Goal: Task Accomplishment & Management: Use online tool/utility

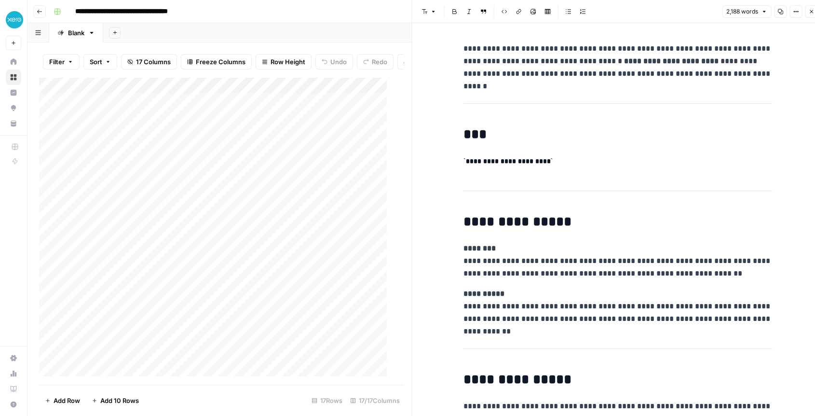
scroll to position [3320, 0]
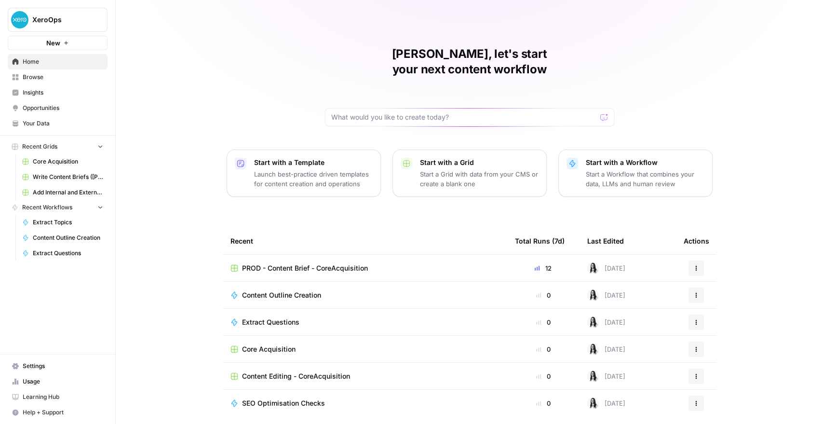
click at [309, 263] on span "PROD - Content Brief - CoreAcquisition" at bounding box center [305, 268] width 126 height 10
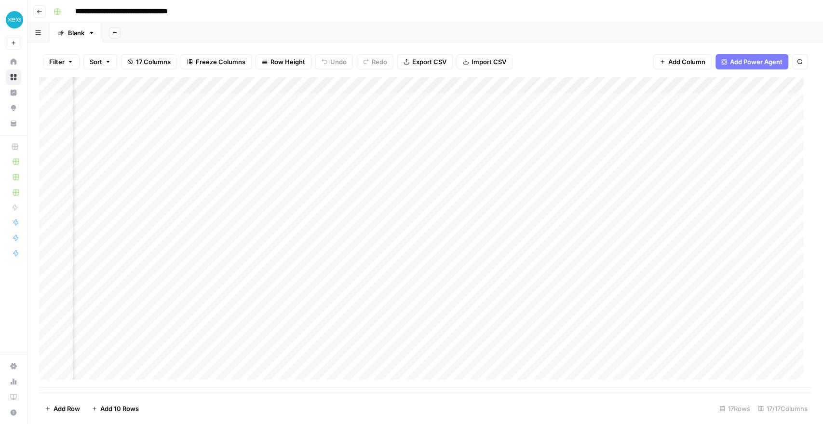
scroll to position [0, 348]
click at [318, 101] on div "Add Column" at bounding box center [425, 232] width 772 height 310
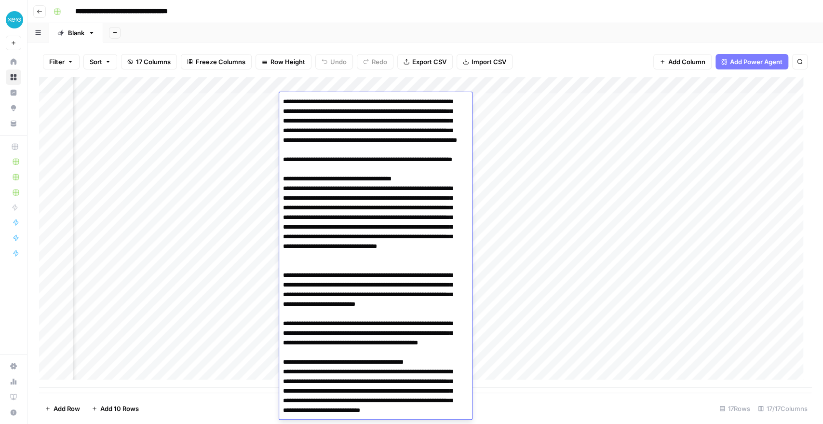
scroll to position [634, 0]
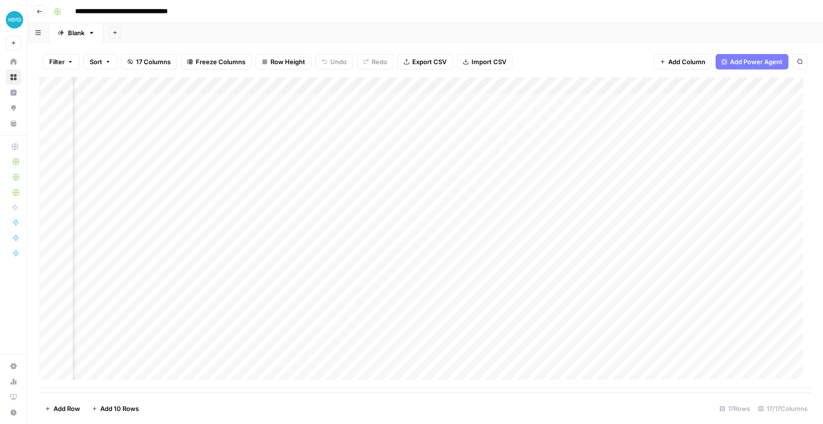
click at [563, 185] on div "Add Column" at bounding box center [425, 232] width 772 height 310
click at [497, 101] on div "Add Column" at bounding box center [425, 232] width 772 height 310
click at [592, 101] on div "Add Column" at bounding box center [425, 232] width 772 height 310
click at [247, 108] on div "Add Column" at bounding box center [425, 232] width 772 height 310
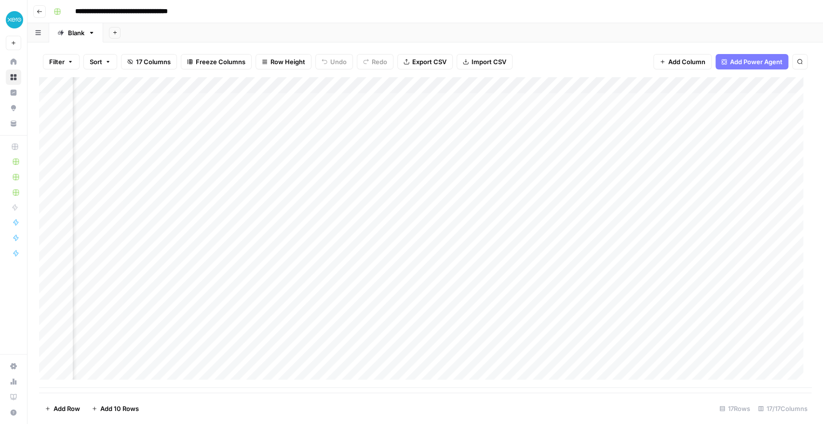
click at [246, 103] on div "Add Column" at bounding box center [425, 232] width 772 height 310
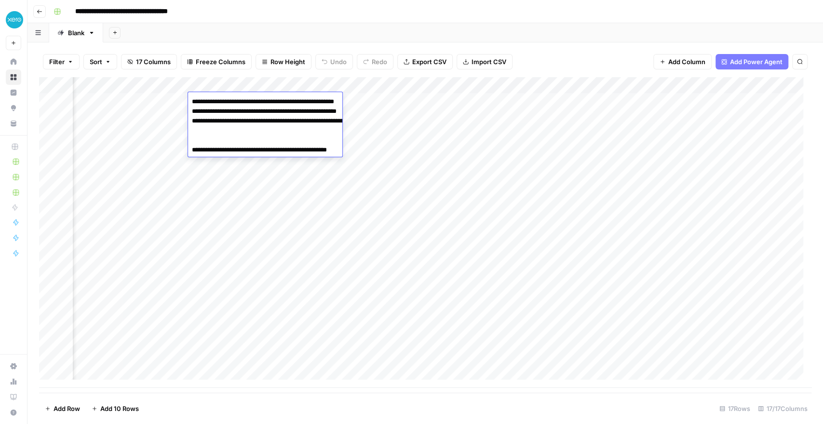
click at [246, 103] on textarea "**********" at bounding box center [284, 135] width 193 height 81
click at [532, 208] on div "Add Column" at bounding box center [425, 232] width 772 height 310
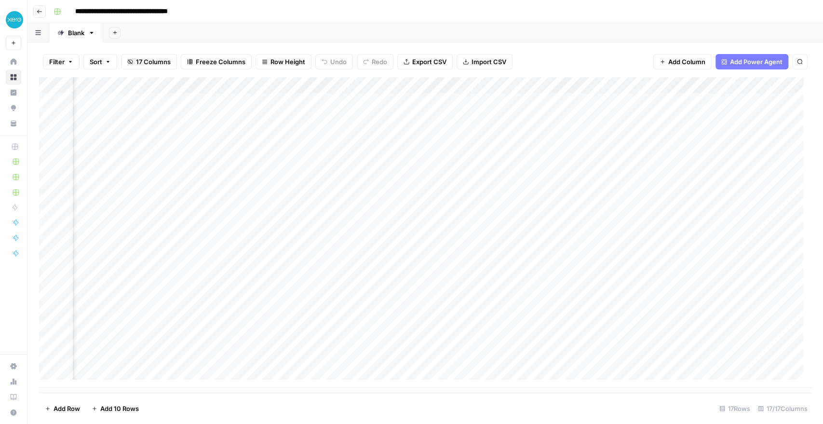
click at [563, 101] on div "Add Column" at bounding box center [425, 232] width 772 height 310
click at [255, 85] on div "Add Column" at bounding box center [425, 232] width 772 height 310
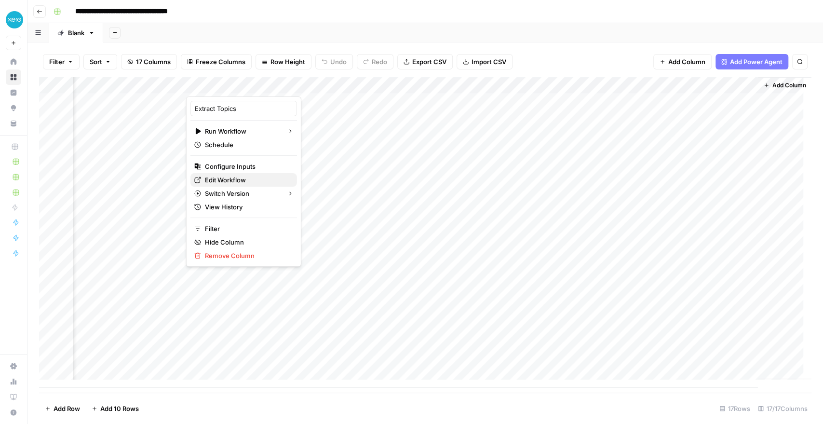
click at [230, 184] on span "Edit Workflow" at bounding box center [247, 180] width 84 height 10
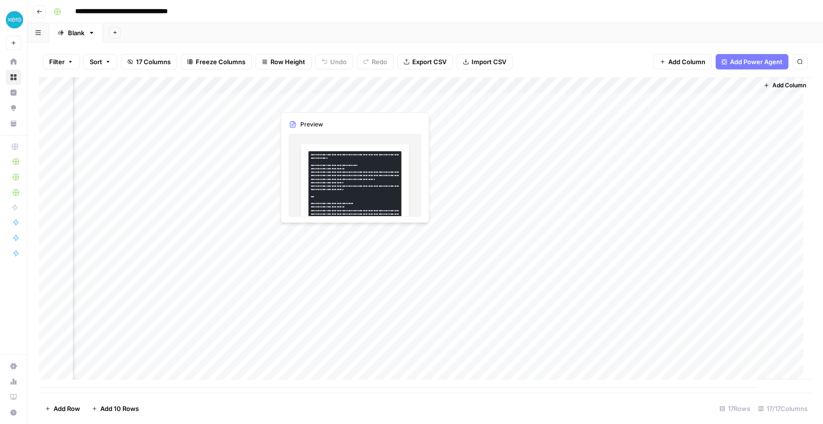
click at [308, 101] on div "Add Column" at bounding box center [425, 232] width 772 height 310
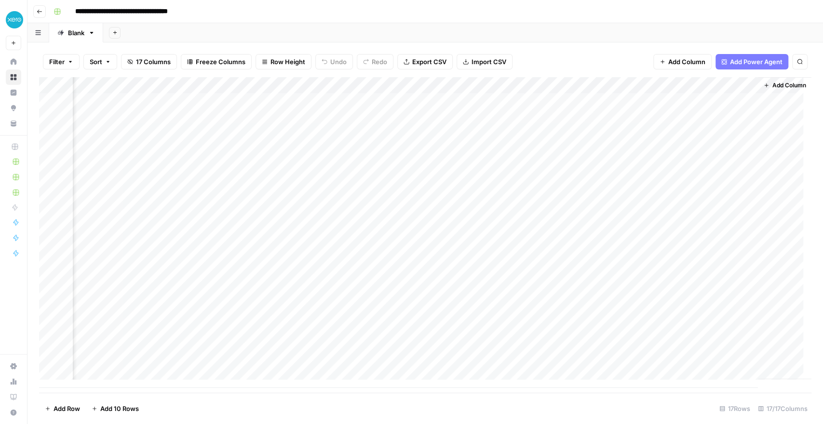
click at [308, 101] on div at bounding box center [318, 101] width 88 height 18
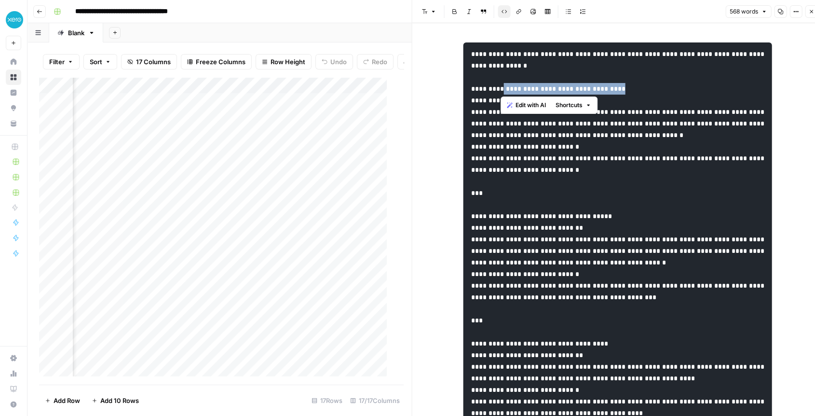
drag, startPoint x: 501, startPoint y: 86, endPoint x: 636, endPoint y: 87, distance: 135.5
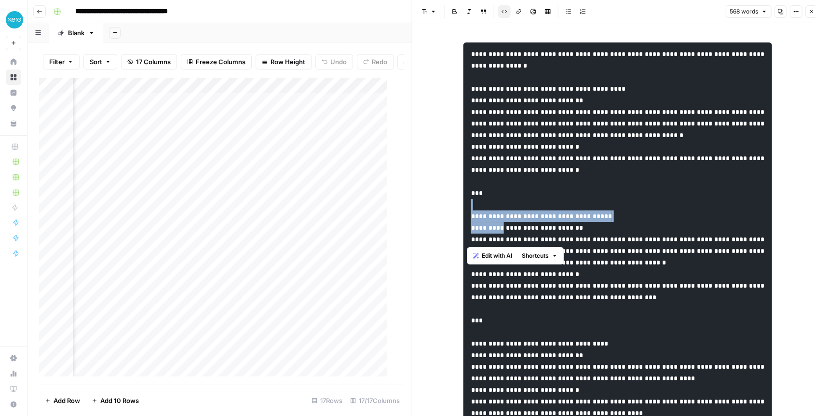
drag, startPoint x: 501, startPoint y: 234, endPoint x: 670, endPoint y: 222, distance: 168.7
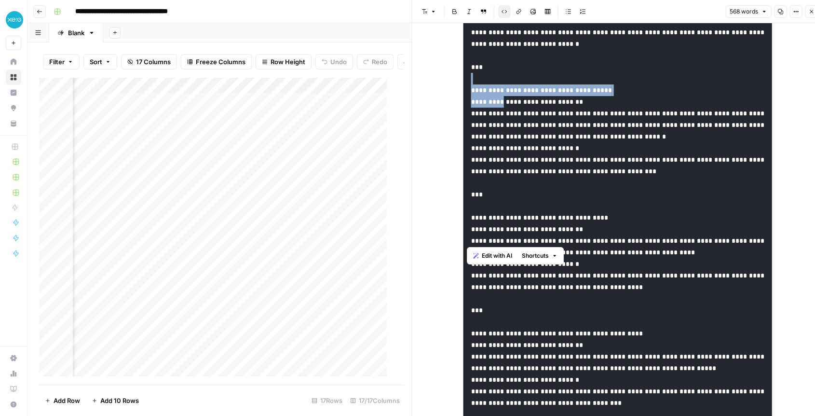
scroll to position [268, 0]
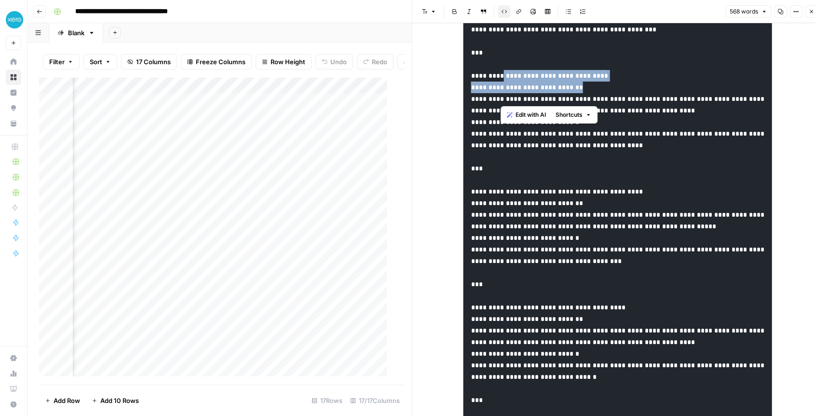
drag, startPoint x: 498, startPoint y: 88, endPoint x: 629, endPoint y: 95, distance: 130.8
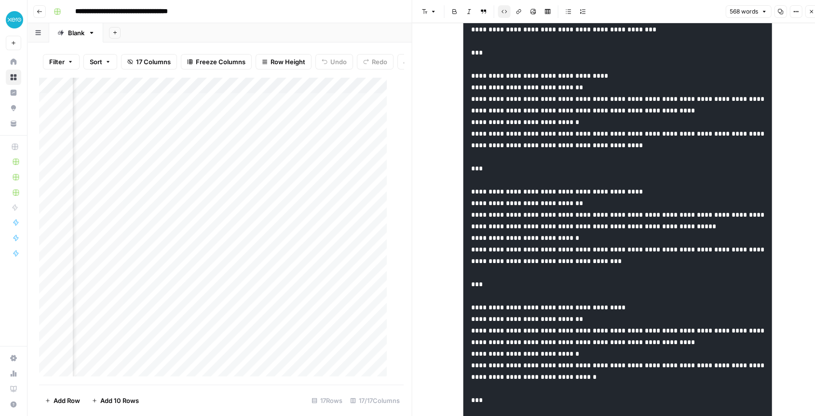
drag, startPoint x: 618, startPoint y: 213, endPoint x: 555, endPoint y: 226, distance: 64.5
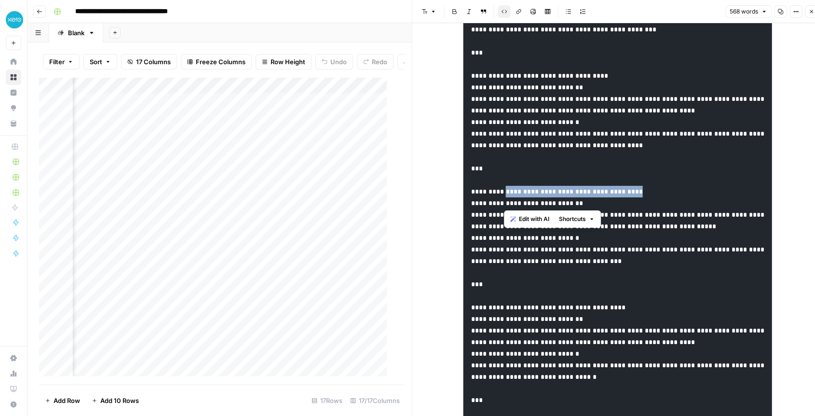
drag, startPoint x: 506, startPoint y: 201, endPoint x: 671, endPoint y: 212, distance: 166.2
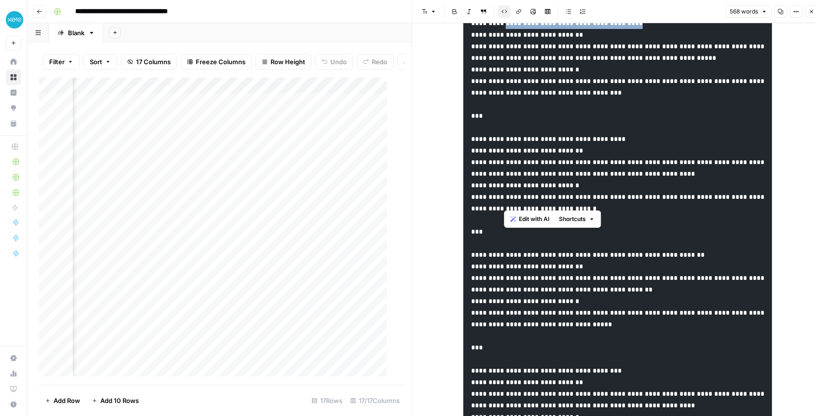
scroll to position [482, 0]
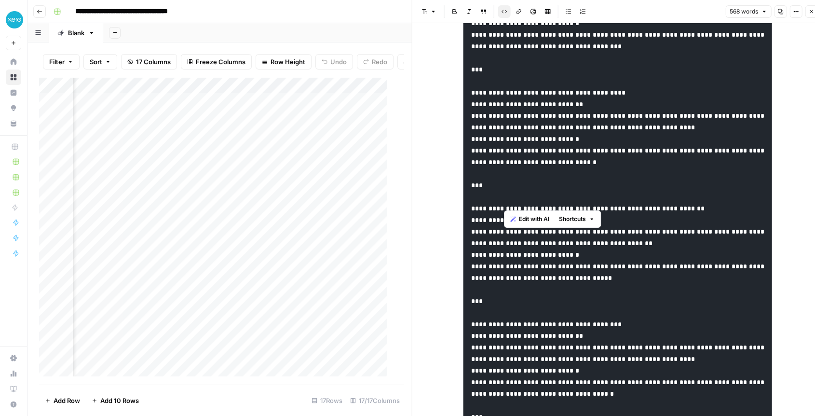
click at [492, 281] on code at bounding box center [618, 232] width 295 height 1326
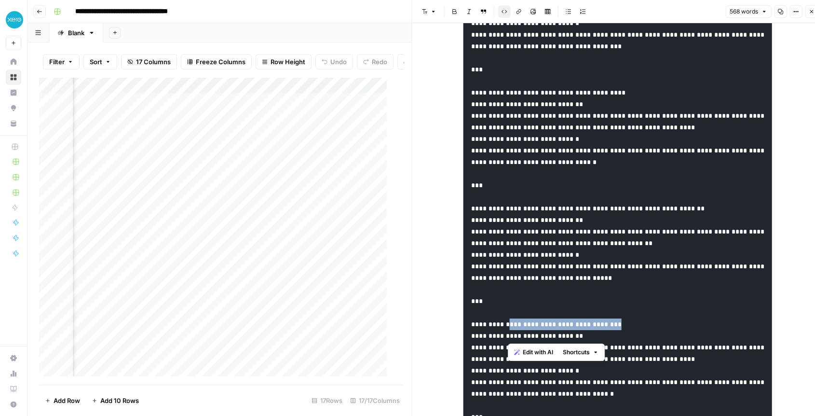
drag, startPoint x: 506, startPoint y: 336, endPoint x: 658, endPoint y: 338, distance: 151.9
click at [658, 338] on pre at bounding box center [617, 231] width 309 height 1342
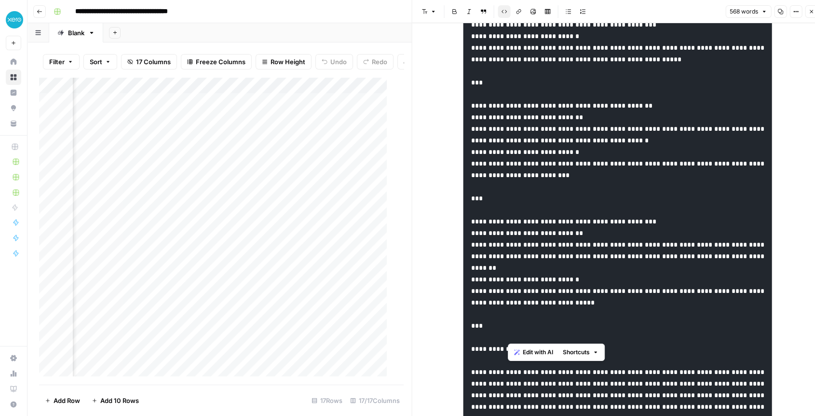
scroll to position [964, 0]
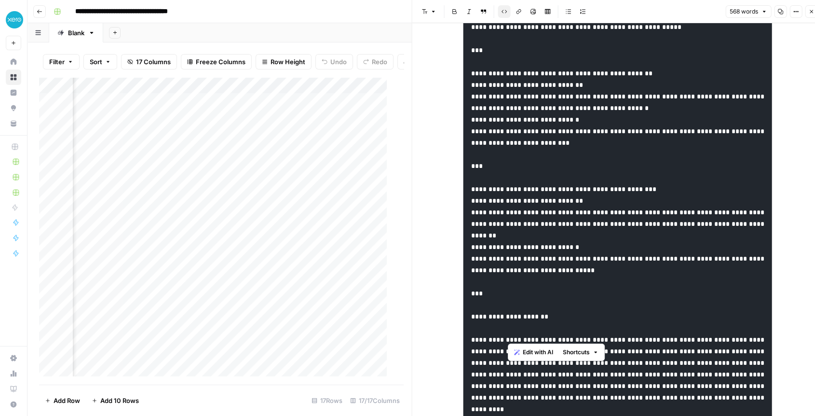
click at [314, 188] on div "Add Column" at bounding box center [217, 230] width 356 height 307
click at [231, 107] on div "Add Column" at bounding box center [217, 230] width 356 height 307
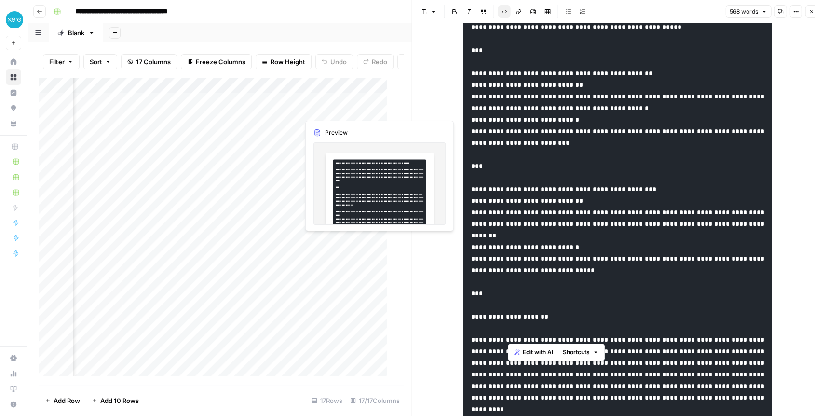
click at [335, 112] on div "Add Column" at bounding box center [217, 230] width 356 height 307
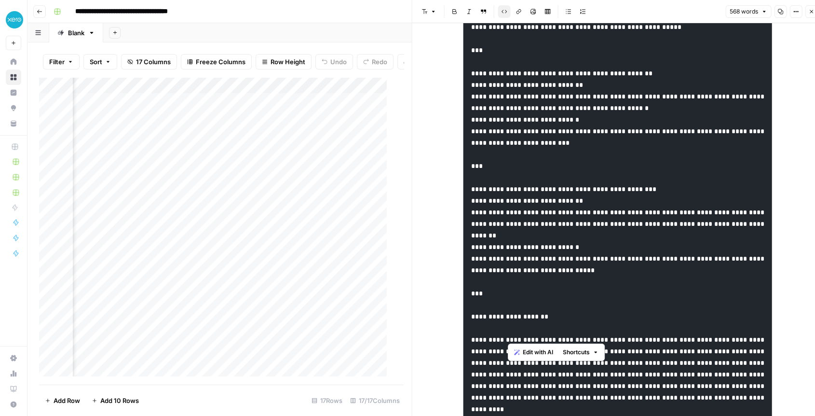
click at [335, 112] on div at bounding box center [343, 109] width 88 height 18
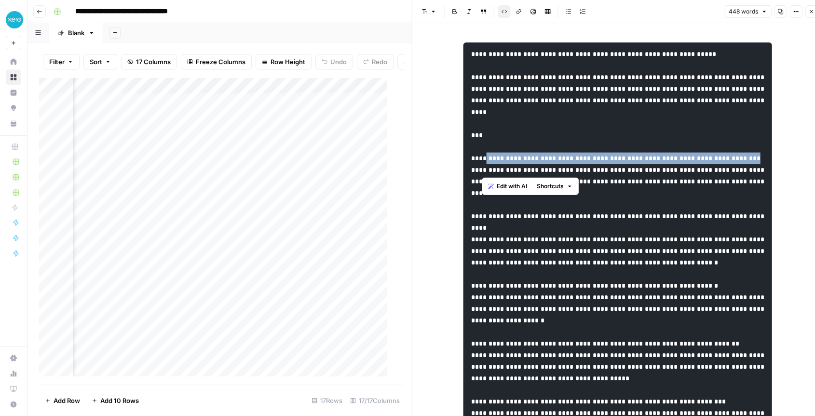
drag, startPoint x: 482, startPoint y: 155, endPoint x: 527, endPoint y: 170, distance: 47.3
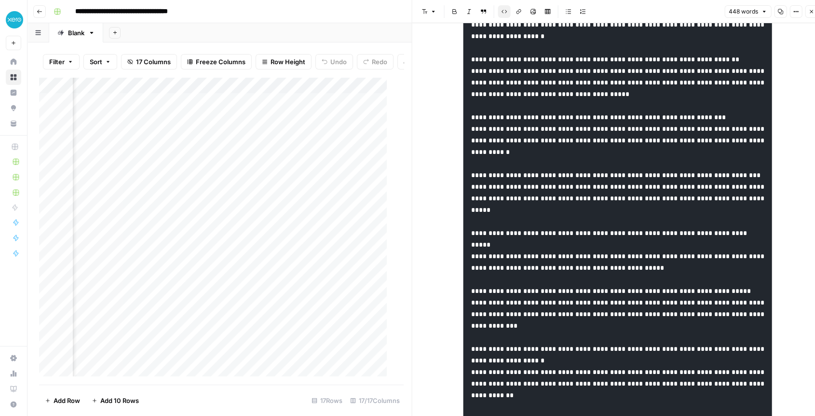
scroll to position [321, 0]
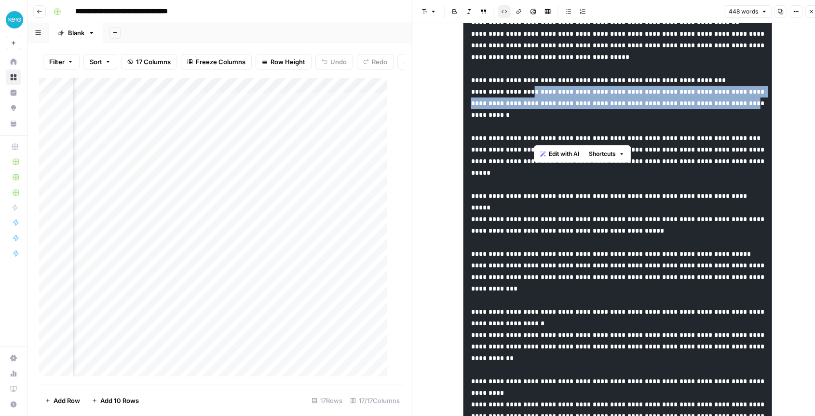
drag, startPoint x: 534, startPoint y: 119, endPoint x: 551, endPoint y: 143, distance: 29.1
click at [551, 142] on pre at bounding box center [617, 114] width 309 height 787
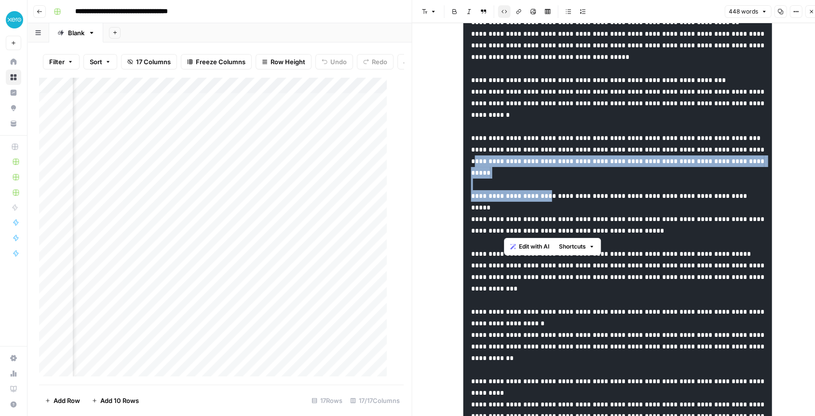
drag, startPoint x: 503, startPoint y: 196, endPoint x: 563, endPoint y: 265, distance: 91.3
click at [551, 235] on pre at bounding box center [617, 114] width 309 height 787
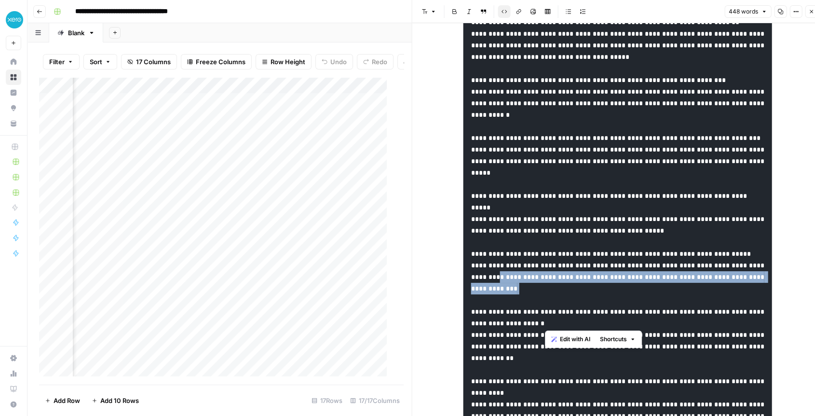
drag, startPoint x: 562, startPoint y: 322, endPoint x: 578, endPoint y: 334, distance: 19.4
click at [578, 334] on body "**********" at bounding box center [407, 208] width 815 height 416
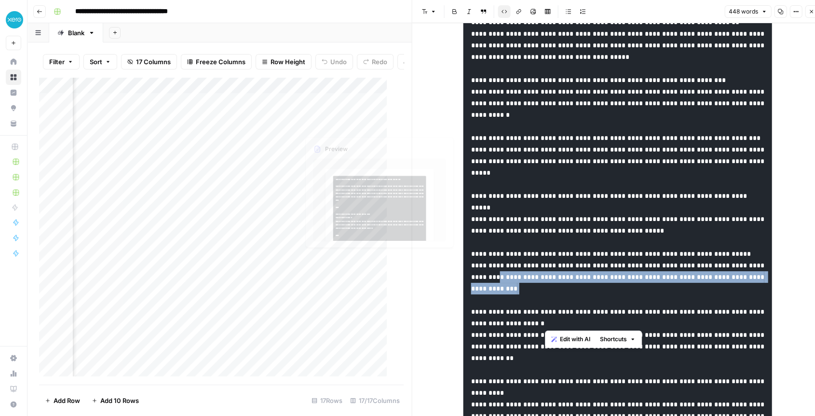
scroll to position [135, 0]
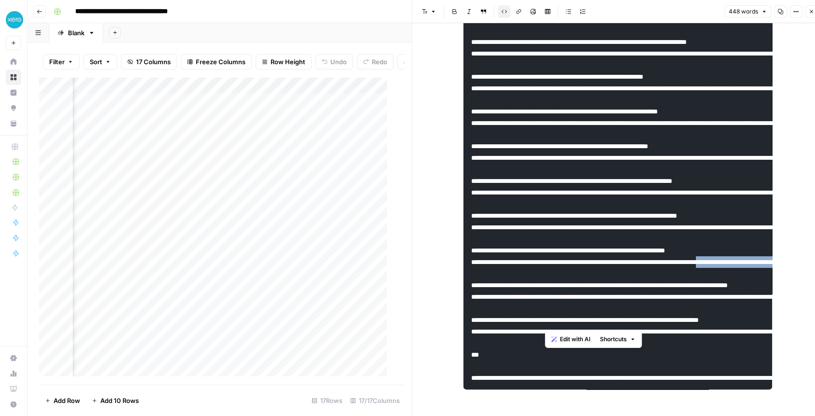
click at [327, 163] on div "Add Column" at bounding box center [217, 230] width 356 height 307
click at [245, 109] on div "Add Column" at bounding box center [217, 230] width 356 height 307
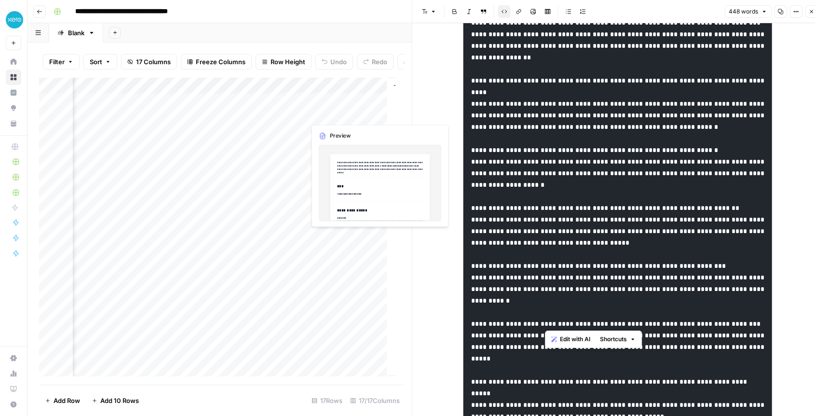
scroll to position [0, 8]
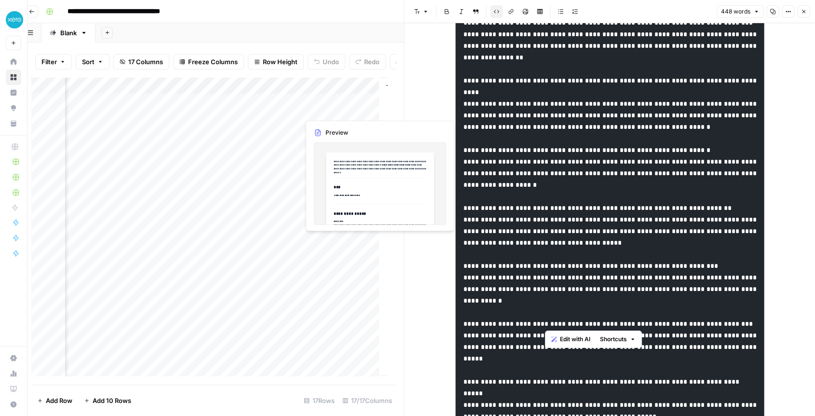
click at [326, 109] on div "Add Column" at bounding box center [209, 230] width 356 height 307
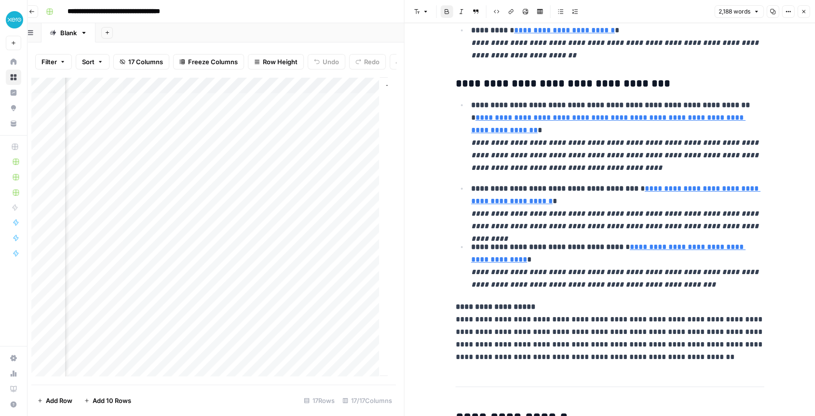
scroll to position [589, 0]
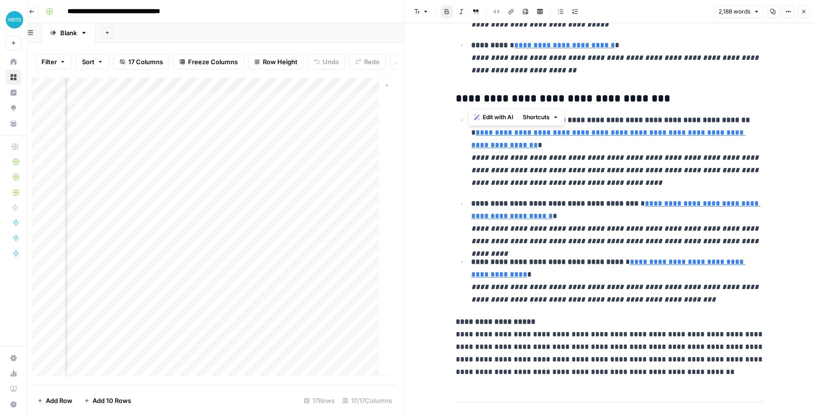
drag, startPoint x: 468, startPoint y: 95, endPoint x: 684, endPoint y: 89, distance: 215.6
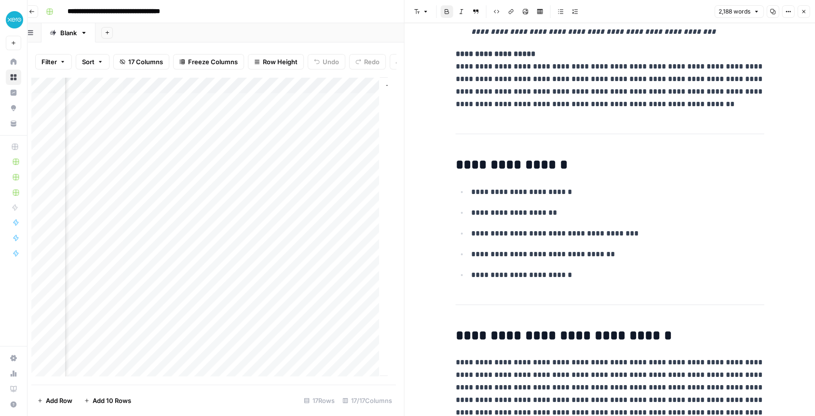
scroll to position [1018, 0]
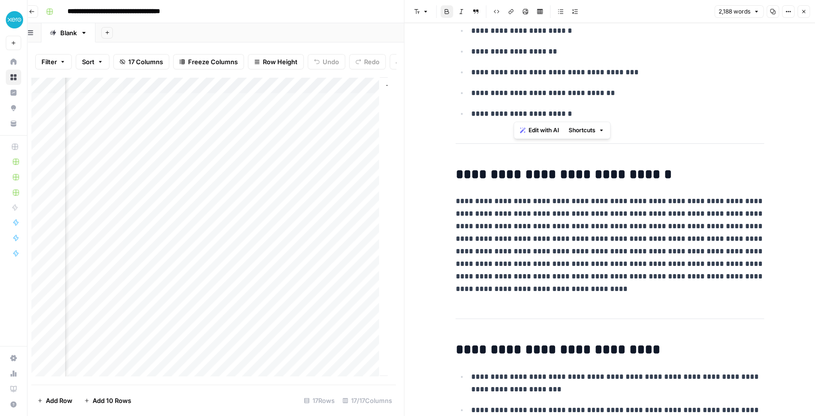
drag, startPoint x: 513, startPoint y: 54, endPoint x: 550, endPoint y: 122, distance: 78.3
click at [550, 122] on body "**********" at bounding box center [399, 208] width 815 height 416
click at [529, 239] on p "**********" at bounding box center [610, 245] width 309 height 100
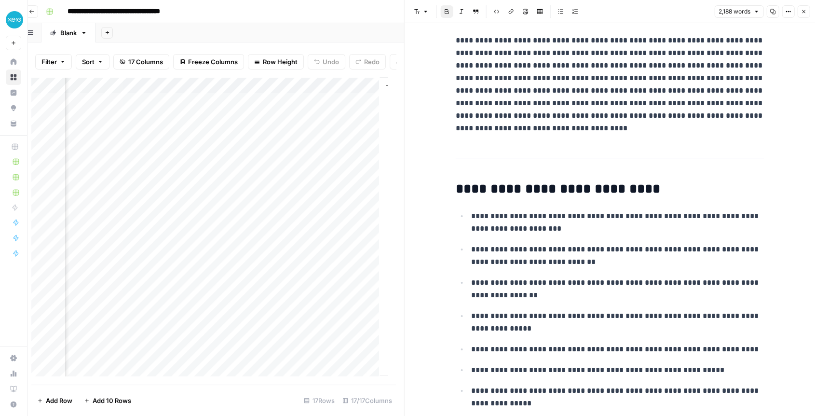
scroll to position [1339, 0]
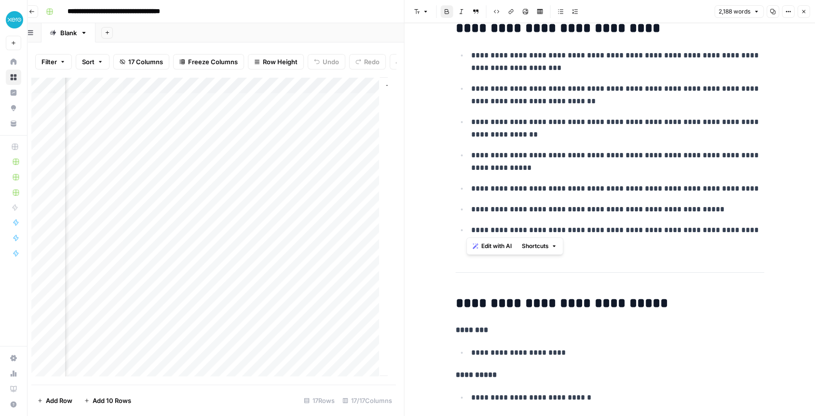
drag, startPoint x: 475, startPoint y: 84, endPoint x: 567, endPoint y: 217, distance: 162.2
click at [567, 217] on ul "**********" at bounding box center [610, 149] width 309 height 200
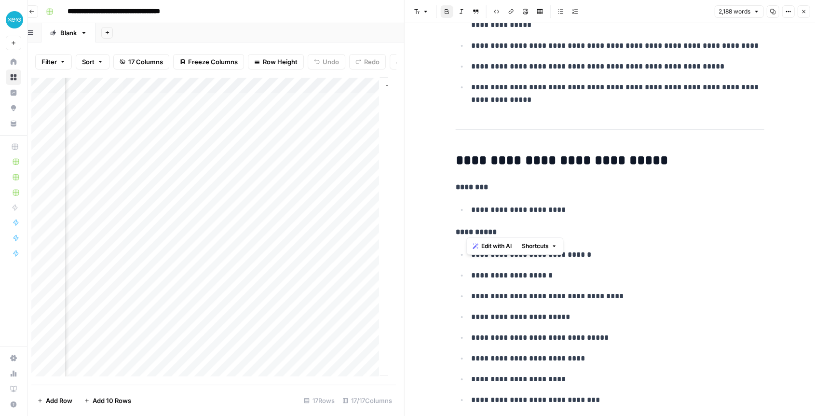
scroll to position [1553, 0]
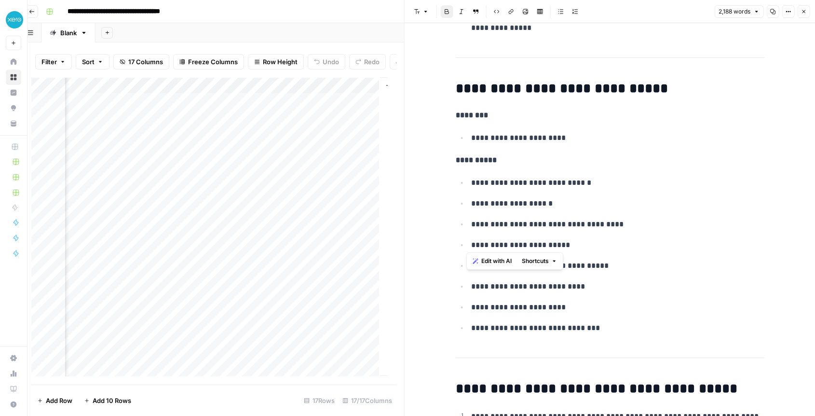
drag, startPoint x: 506, startPoint y: 120, endPoint x: 572, endPoint y: 238, distance: 135.7
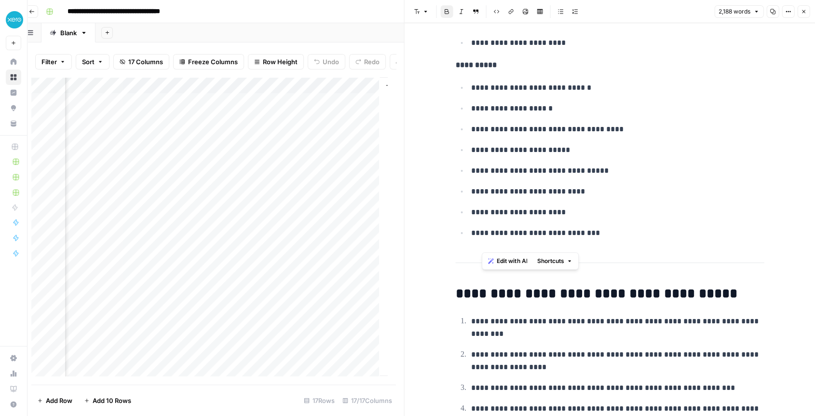
scroll to position [1767, 0]
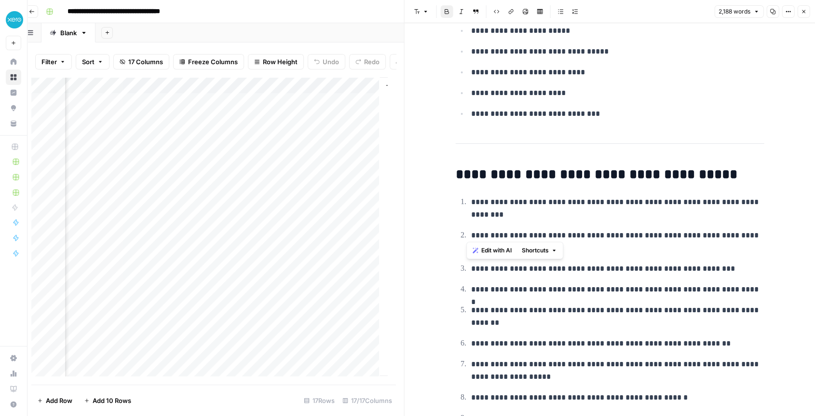
drag, startPoint x: 530, startPoint y: 191, endPoint x: 594, endPoint y: 250, distance: 86.6
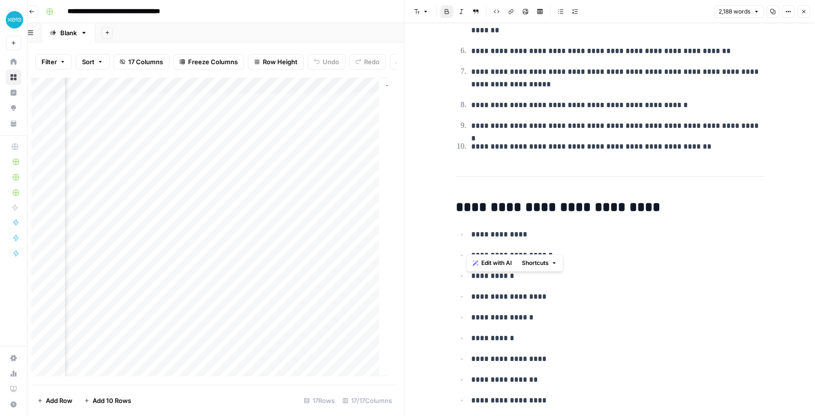
scroll to position [2142, 0]
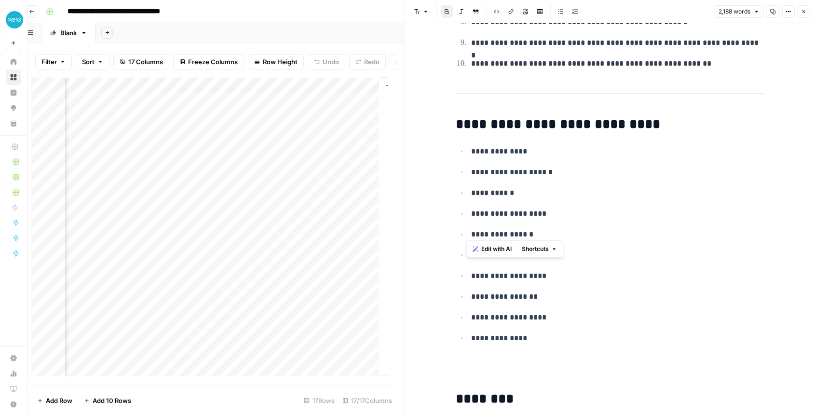
drag, startPoint x: 477, startPoint y: 160, endPoint x: 614, endPoint y: 221, distance: 149.5
click at [614, 221] on ul "**********" at bounding box center [610, 245] width 309 height 200
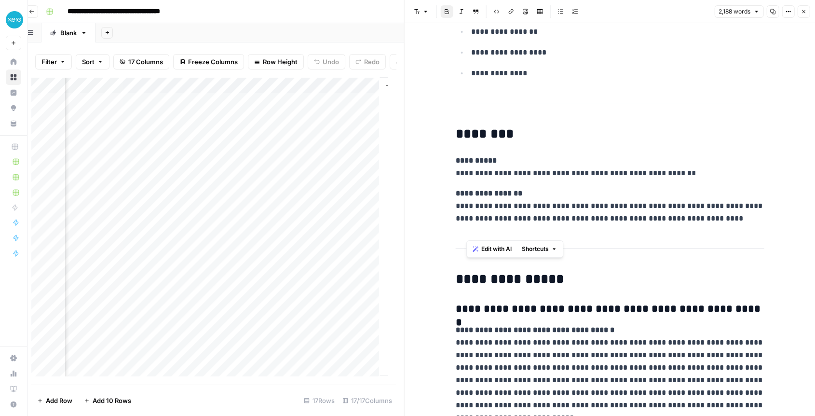
scroll to position [2410, 0]
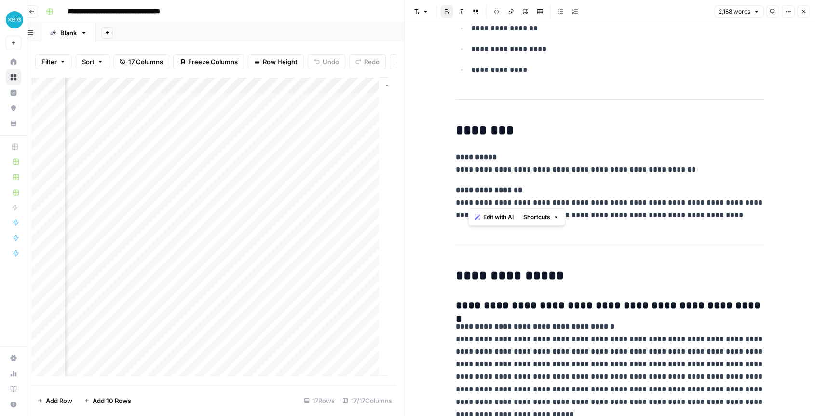
drag, startPoint x: 509, startPoint y: 177, endPoint x: 601, endPoint y: 202, distance: 95.0
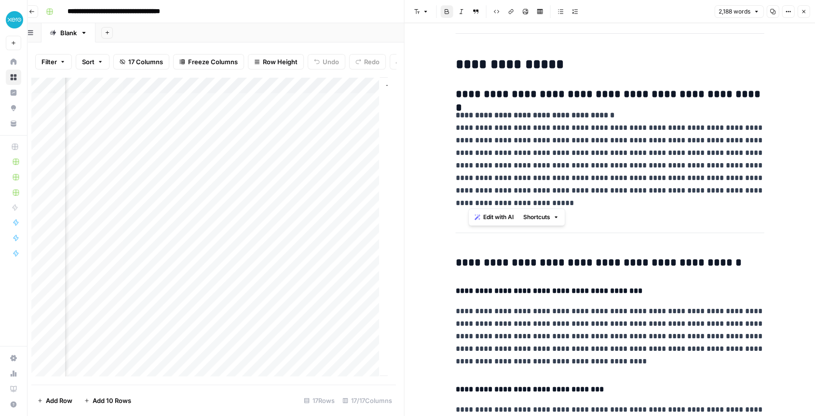
scroll to position [2624, 0]
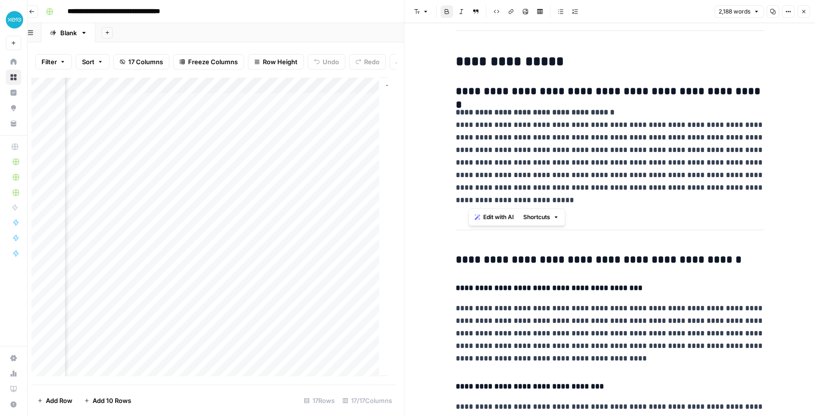
click at [497, 94] on h3 "**********" at bounding box center [610, 91] width 309 height 13
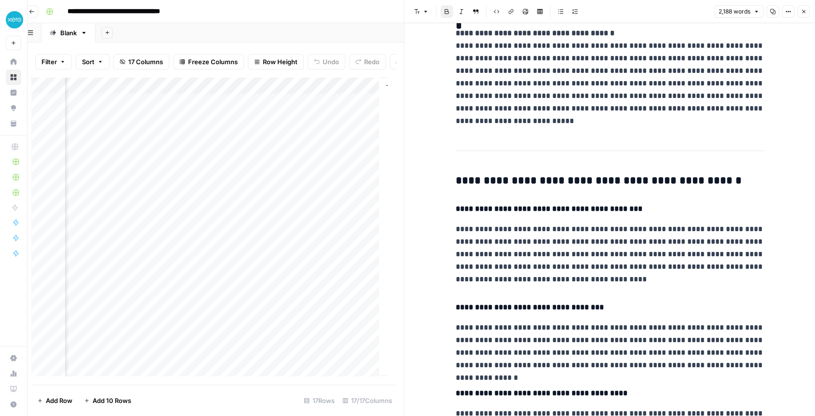
scroll to position [2785, 0]
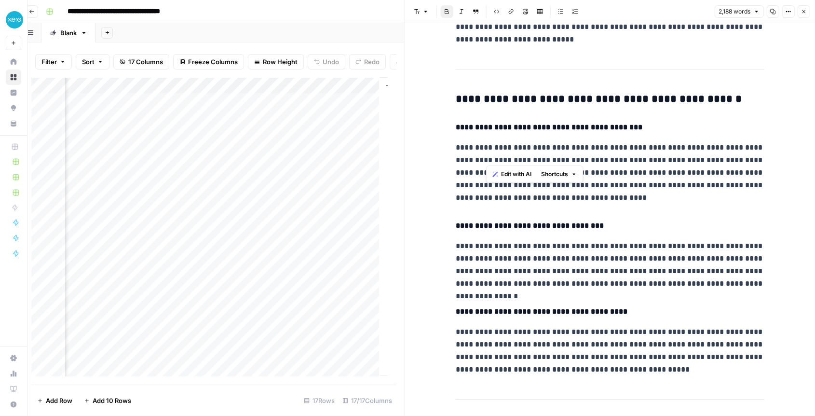
drag, startPoint x: 488, startPoint y: 152, endPoint x: 520, endPoint y: 175, distance: 39.1
click at [520, 175] on p "**********" at bounding box center [610, 172] width 309 height 63
click at [481, 219] on h4 "**********" at bounding box center [610, 225] width 309 height 13
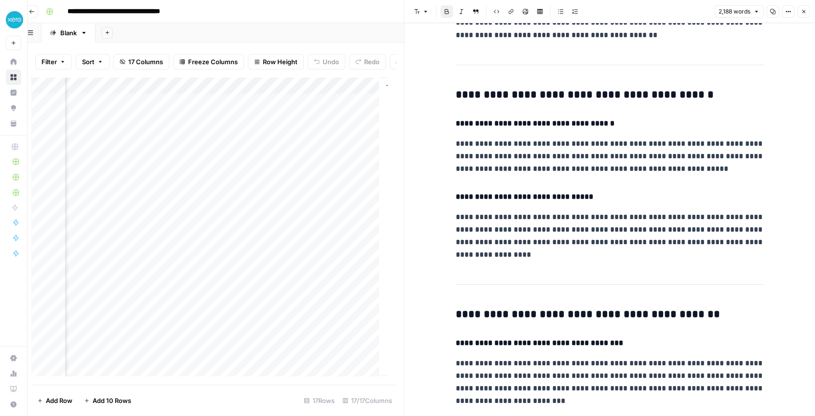
scroll to position [4017, 0]
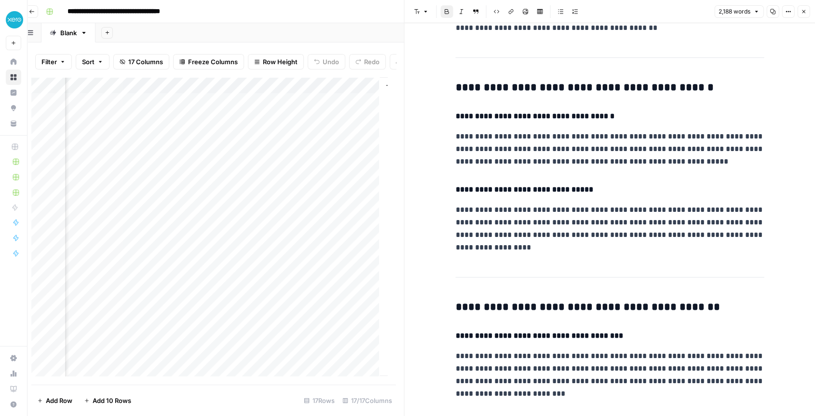
click at [287, 343] on div "Add Column" at bounding box center [209, 230] width 356 height 307
click at [804, 9] on icon "button" at bounding box center [803, 12] width 6 height 6
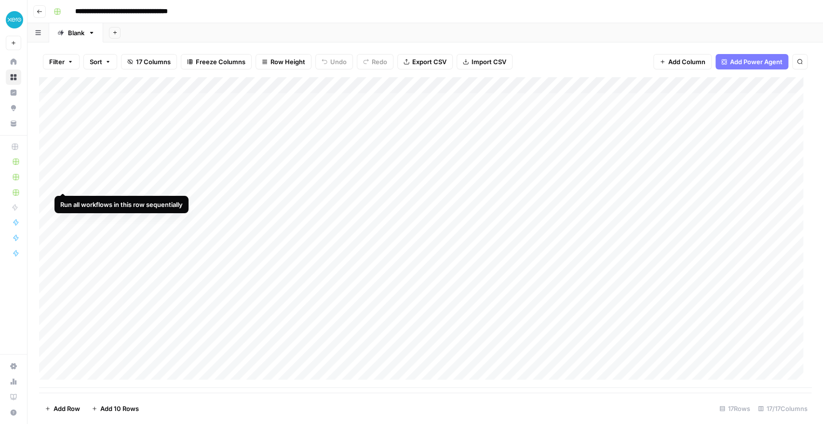
click at [63, 182] on div "Add Column" at bounding box center [425, 232] width 772 height 310
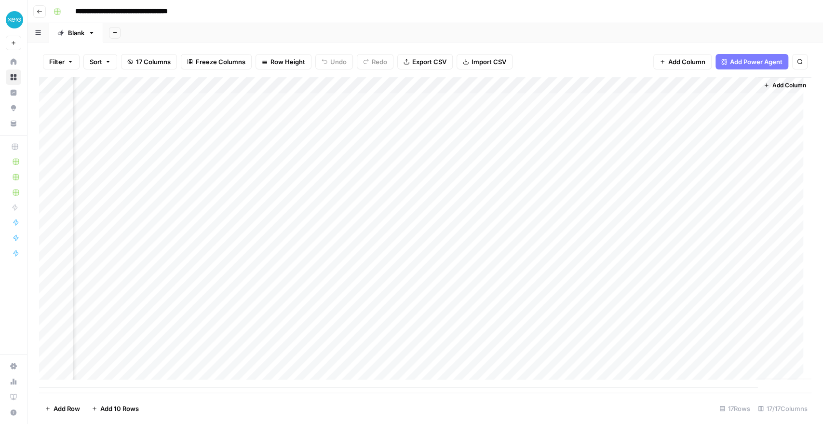
click at [35, 18] on header "**********" at bounding box center [424, 11] width 795 height 23
click at [38, 15] on button "Go back" at bounding box center [39, 11] width 13 height 13
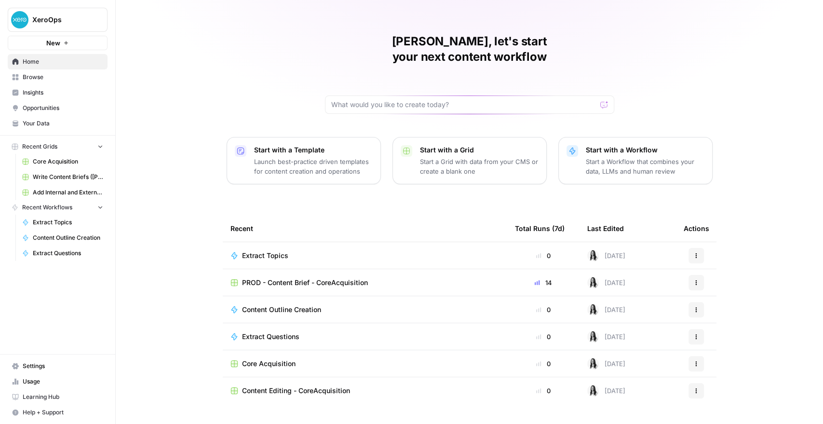
scroll to position [19, 0]
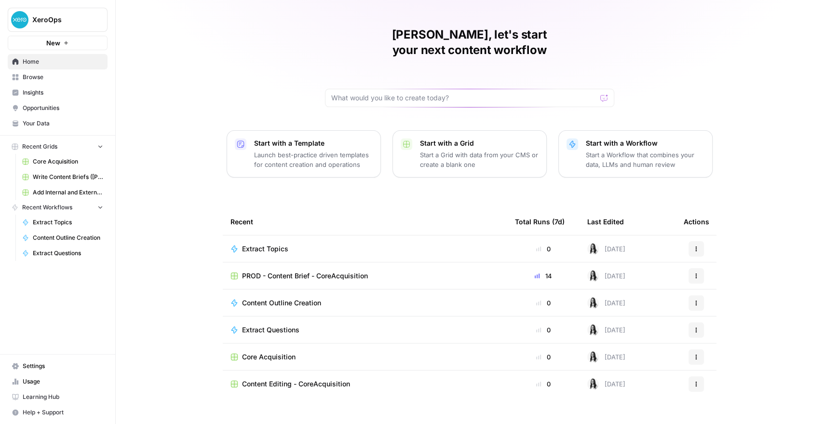
click at [35, 81] on link "Browse" at bounding box center [58, 76] width 100 height 15
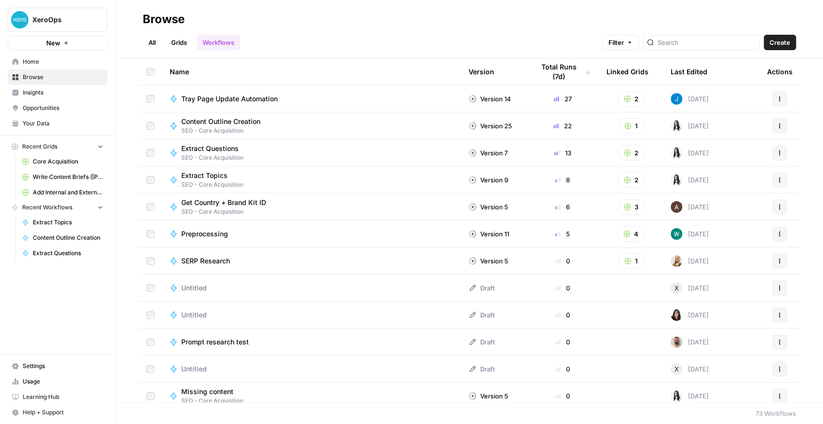
click at [176, 40] on link "Grids" at bounding box center [178, 42] width 27 height 15
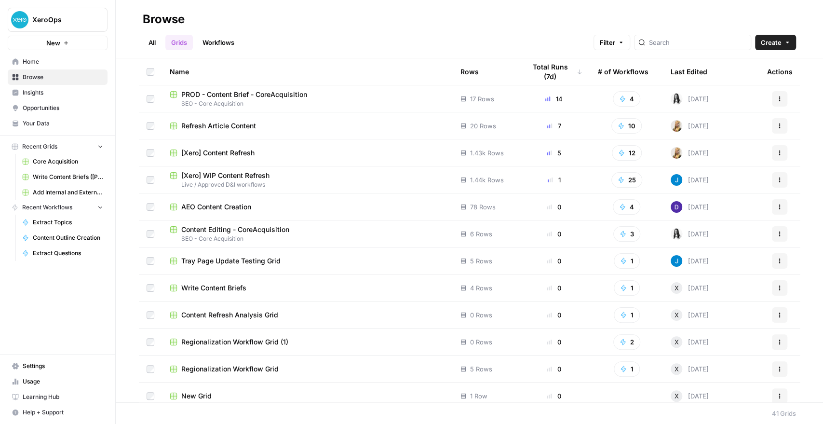
click at [274, 125] on div "Refresh Article Content" at bounding box center [307, 126] width 275 height 10
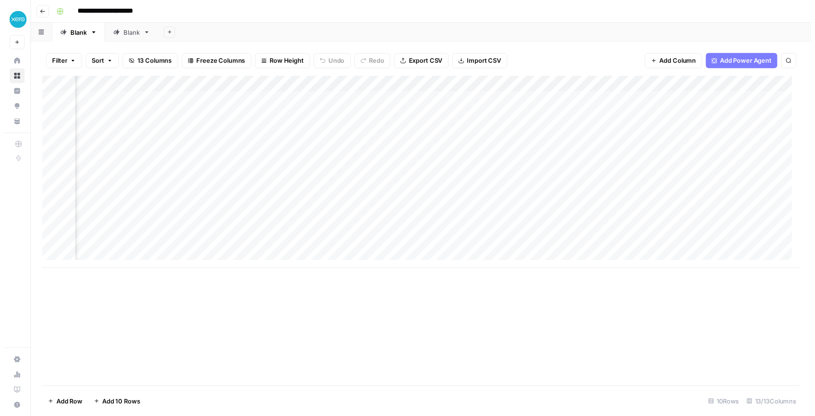
scroll to position [0, 793]
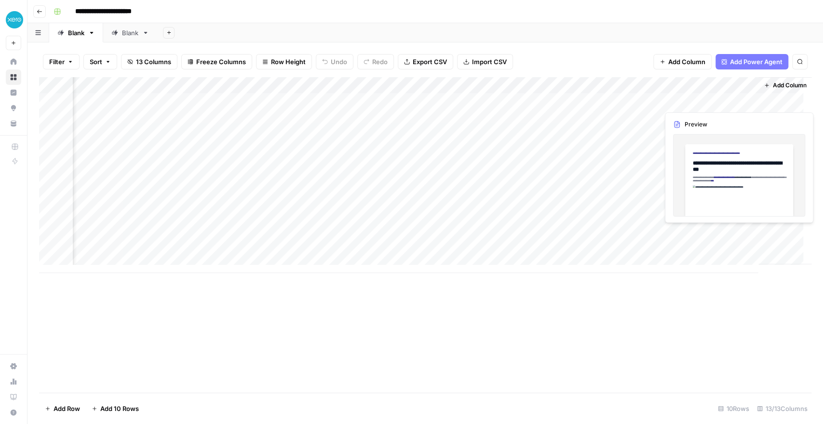
click at [689, 101] on div "Add Column" at bounding box center [425, 175] width 772 height 196
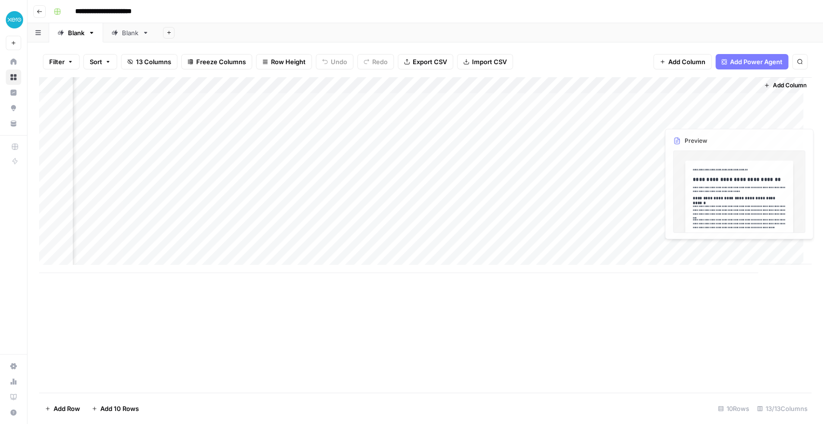
click at [685, 101] on div "Add Column" at bounding box center [425, 175] width 772 height 196
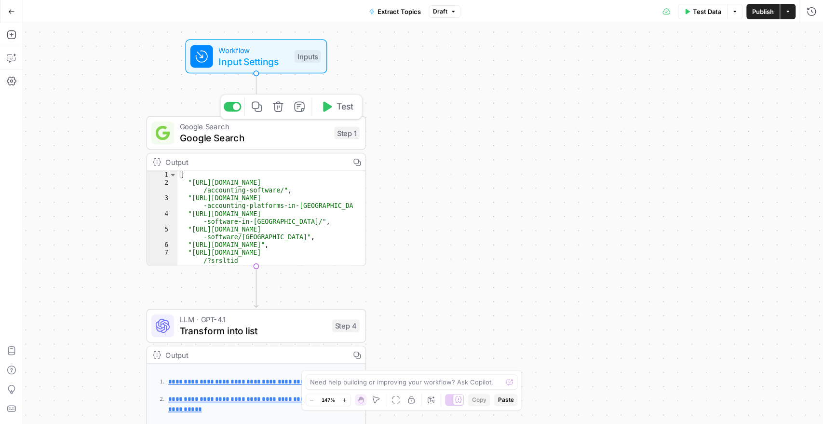
click at [200, 143] on span "Google Search" at bounding box center [254, 138] width 149 height 14
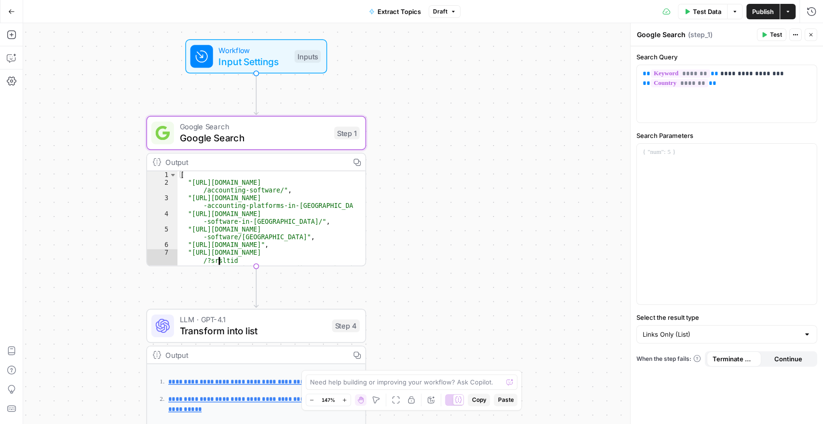
click at [204, 231] on div "[ "https://quickbooks.intuit.com/global /accounting-software/" , "https://sleek…" at bounding box center [264, 237] width 175 height 133
click at [337, 273] on div "**********" at bounding box center [423, 223] width 800 height 401
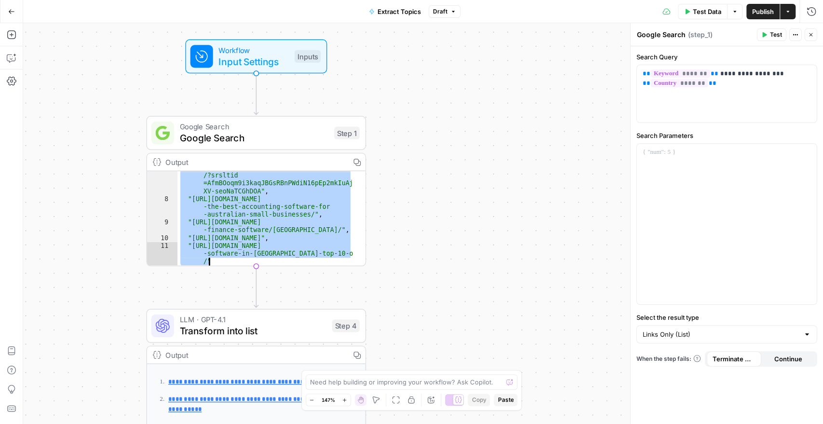
scroll to position [63, 0]
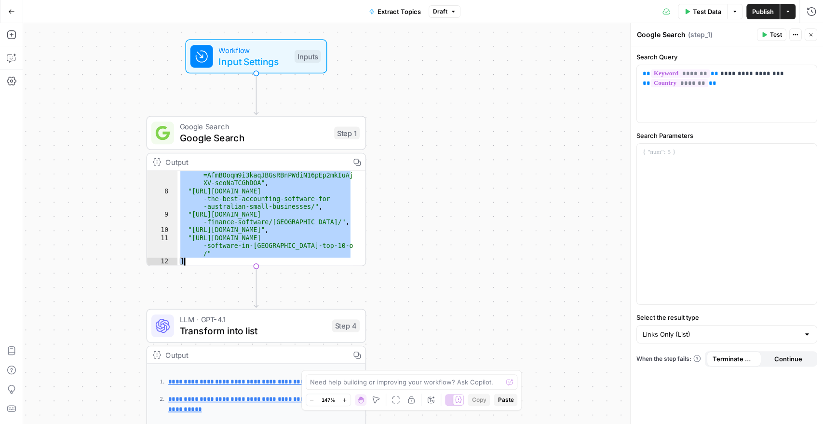
drag, startPoint x: 220, startPoint y: 182, endPoint x: 246, endPoint y: 248, distance: 71.0
click at [246, 248] on div ""https://www.reckon.com/au/accounting-software /?srsltid =AfmBOoqm9i3kaqJBGsRBn…" at bounding box center [264, 222] width 175 height 133
type textarea "**********"
click at [426, 230] on div "**********" at bounding box center [423, 223] width 800 height 401
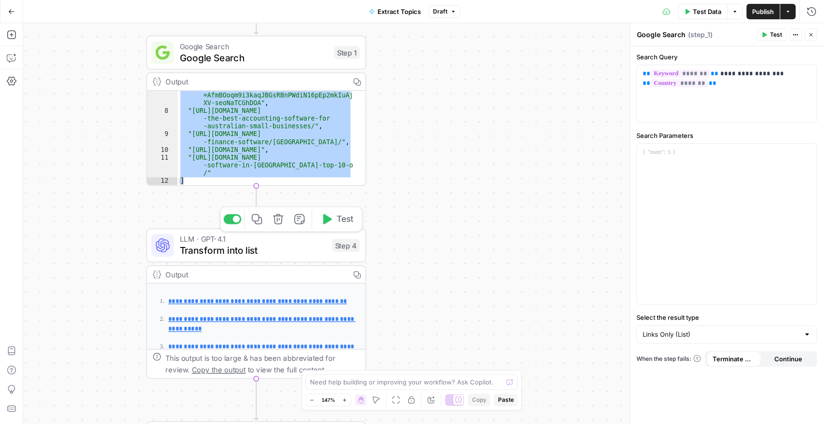
click at [191, 245] on span "Transform into list" at bounding box center [253, 250] width 147 height 14
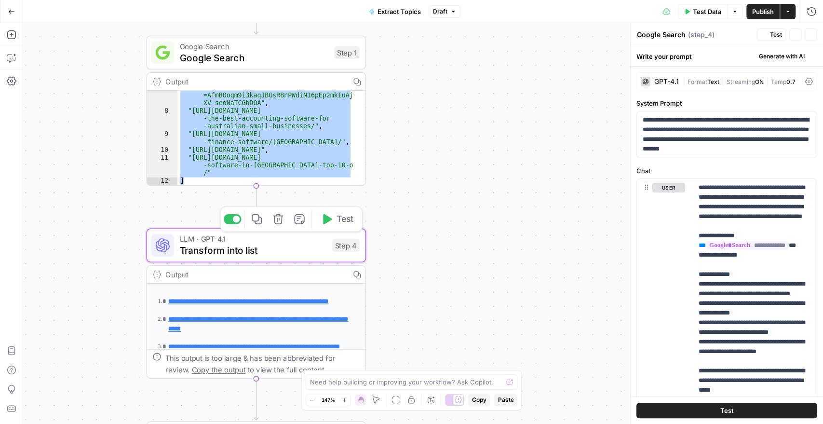
type textarea "Transform into list"
click at [191, 245] on span "Transform into list" at bounding box center [253, 250] width 147 height 14
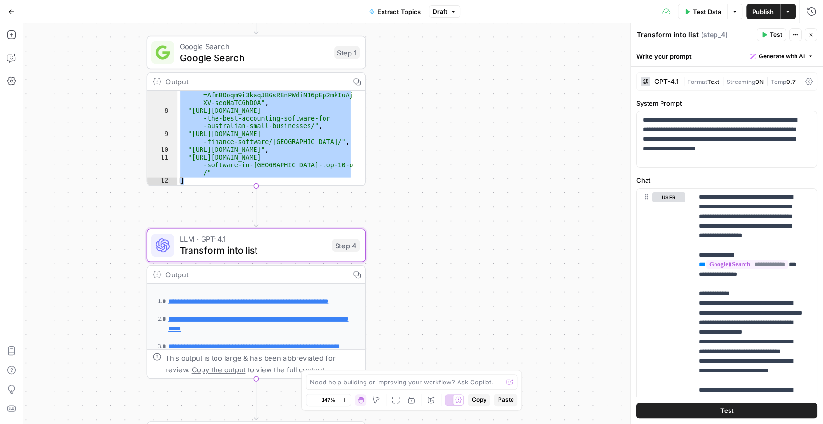
click at [668, 80] on div "GPT-4.1" at bounding box center [666, 81] width 25 height 7
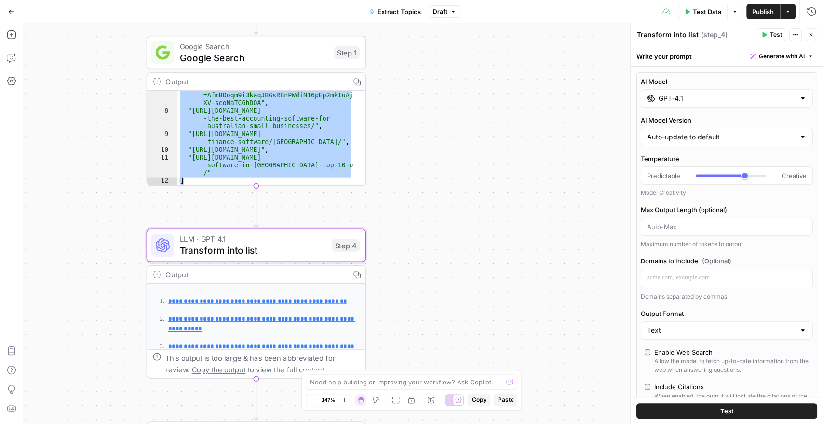
click at [661, 97] on input "GPT-4.1" at bounding box center [726, 99] width 136 height 10
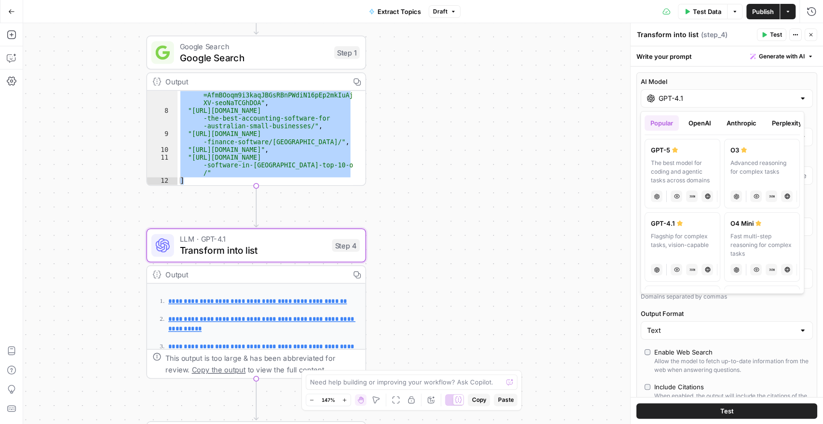
click at [709, 126] on button "OpenAI" at bounding box center [700, 122] width 34 height 15
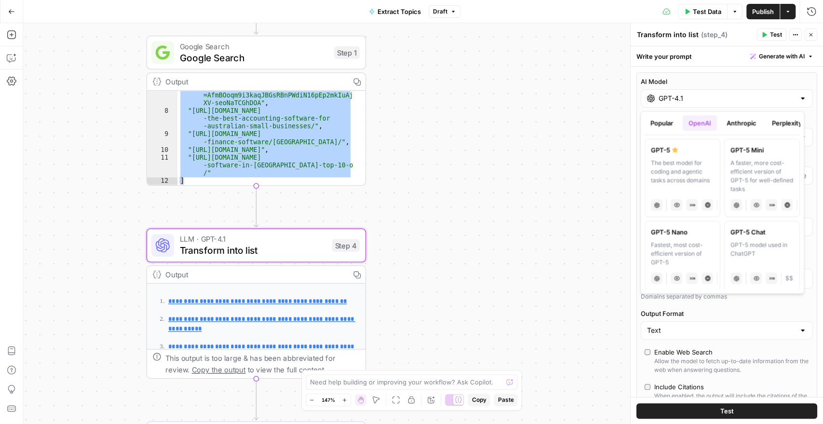
click at [736, 120] on button "Anthropic" at bounding box center [741, 122] width 41 height 15
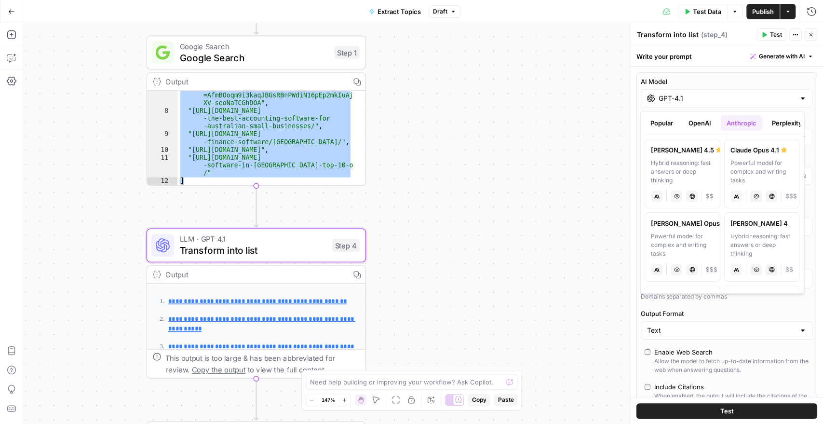
click at [775, 120] on button "Perplexity" at bounding box center [787, 122] width 42 height 15
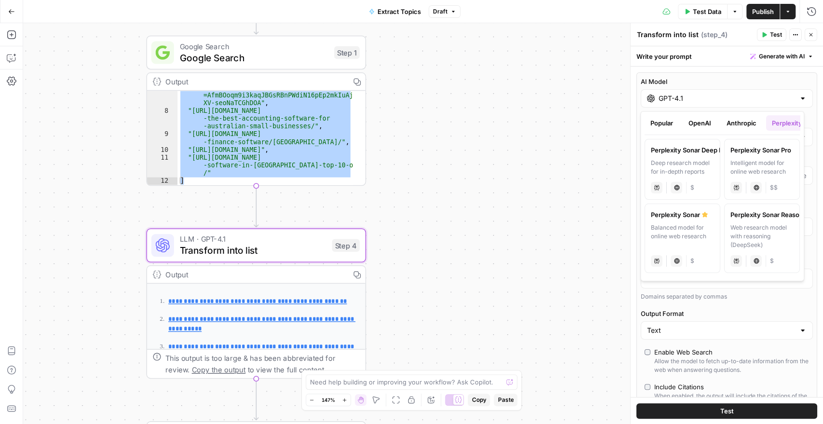
click at [526, 161] on div "**********" at bounding box center [423, 223] width 800 height 401
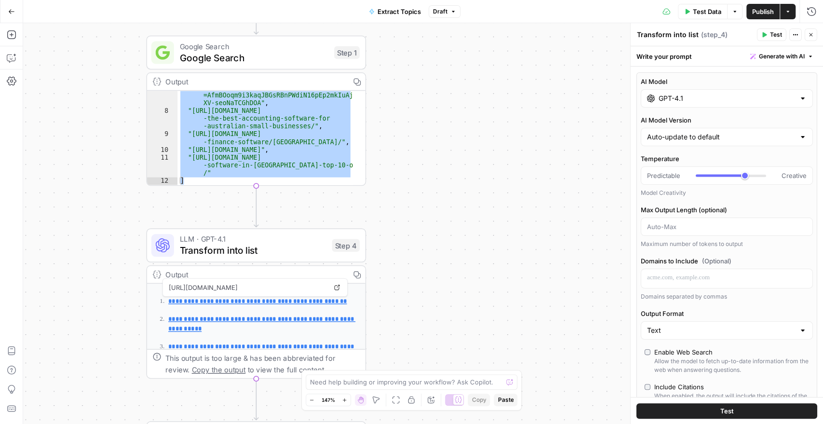
click at [536, 158] on div "**********" at bounding box center [423, 223] width 800 height 401
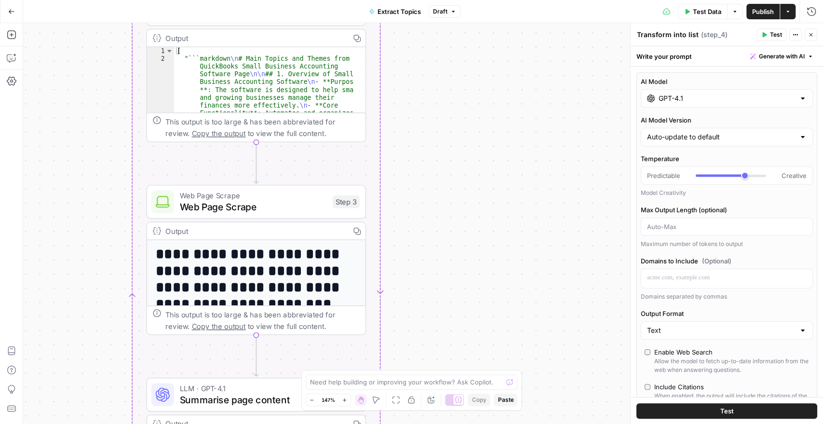
click at [207, 270] on h1 "**********" at bounding box center [250, 287] width 189 height 84
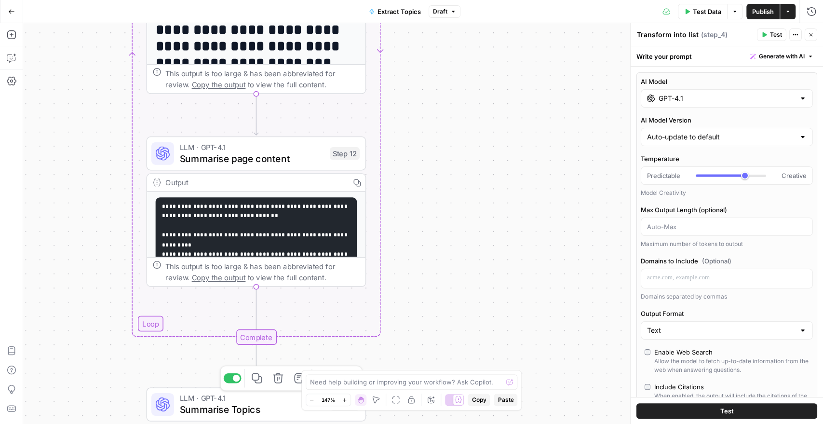
click at [199, 225] on pre "**********" at bounding box center [256, 321] width 201 height 249
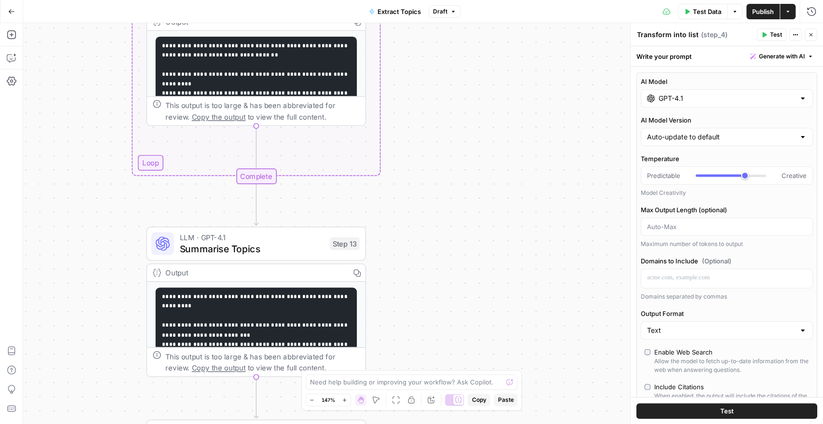
click at [233, 322] on code "**********" at bounding box center [255, 397] width 187 height 206
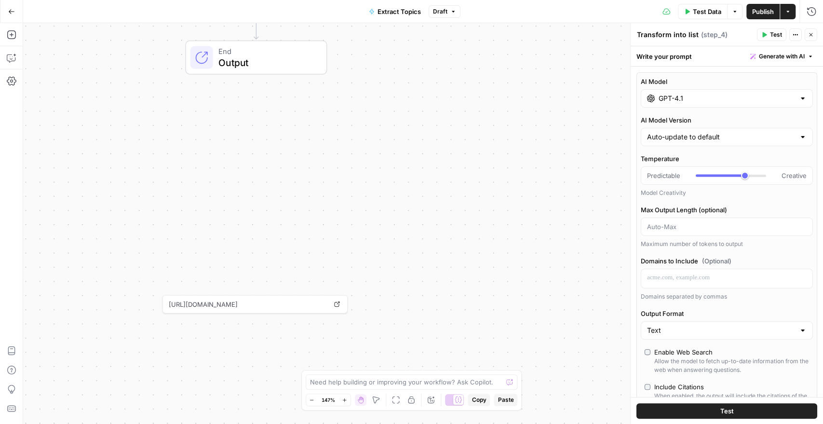
scroll to position [126, 0]
